Goal: Information Seeking & Learning: Learn about a topic

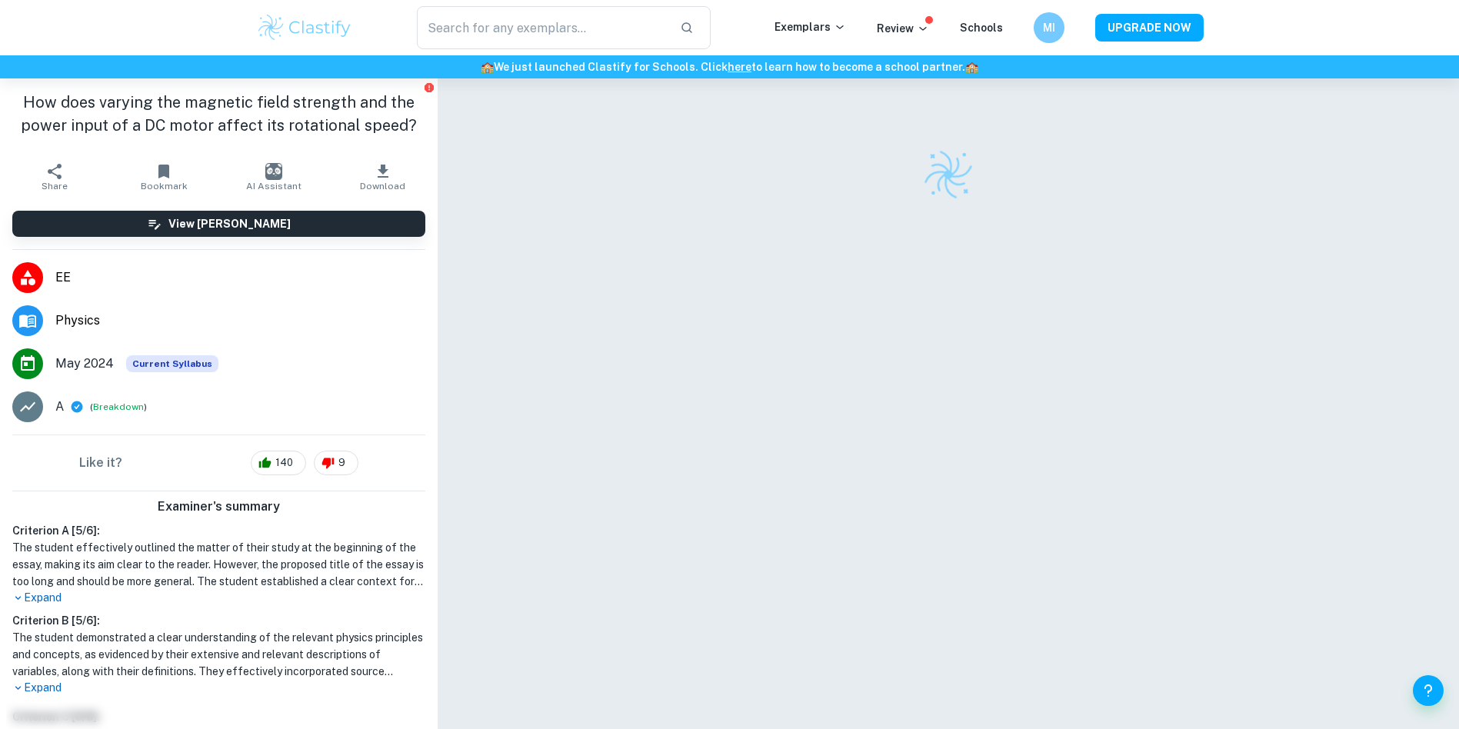
checkbox input "true"
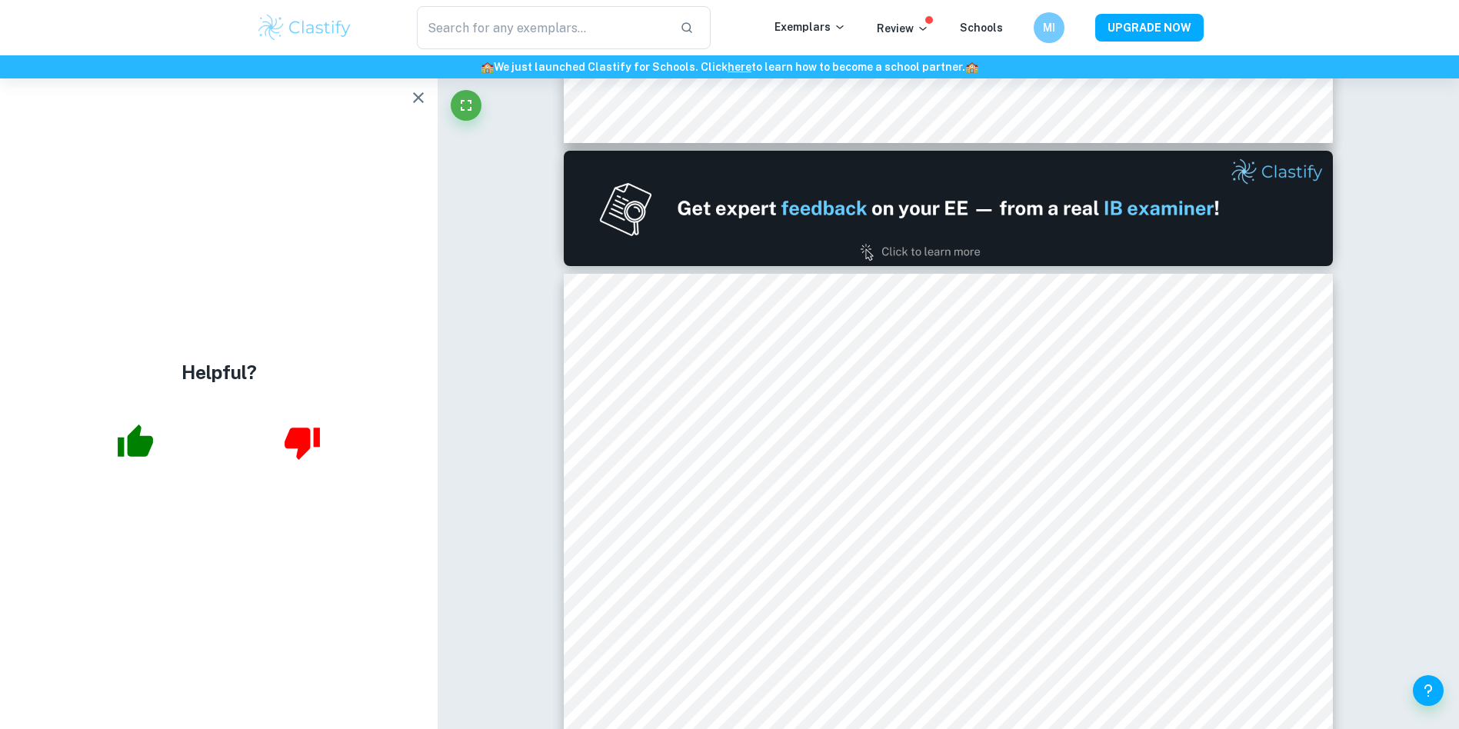
scroll to position [1389, 0]
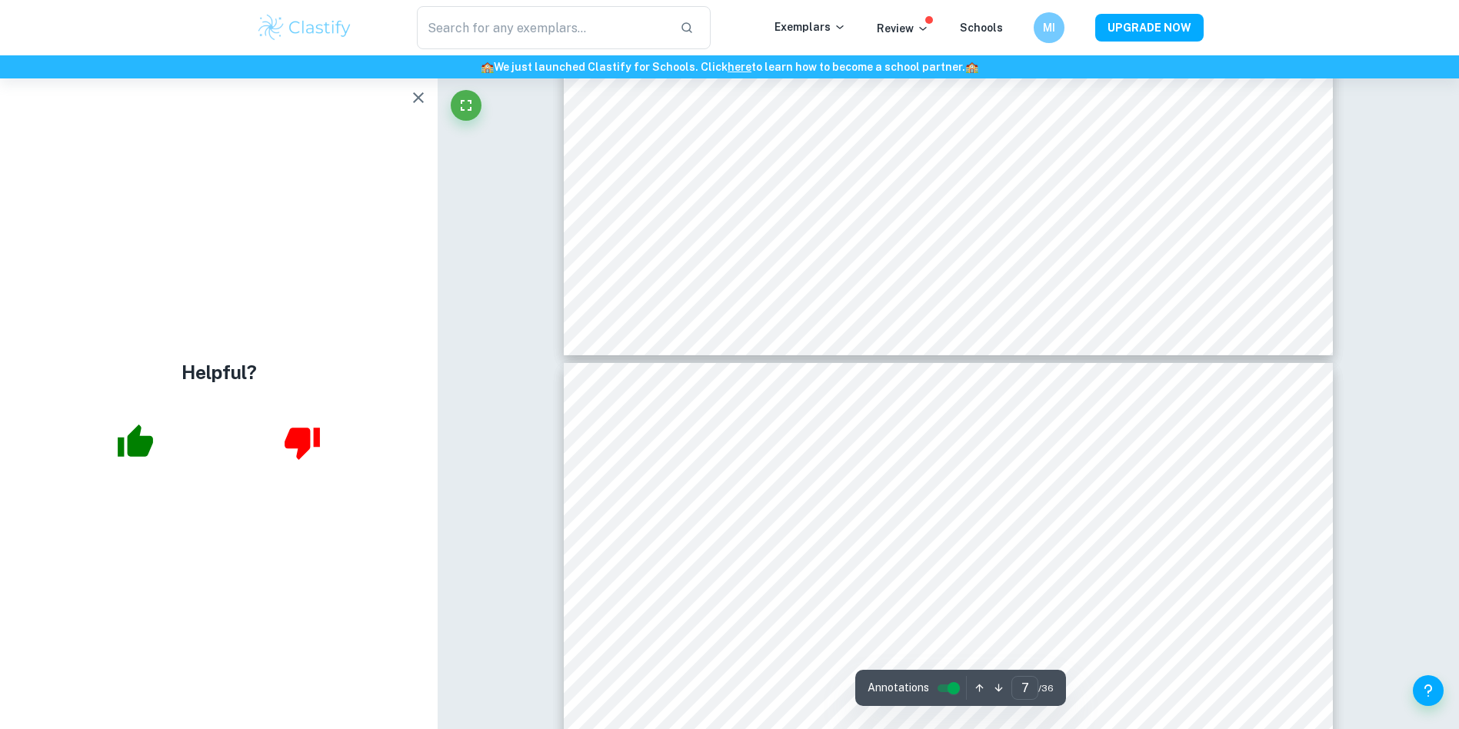
type input "6"
